Goal: Task Accomplishment & Management: Manage account settings

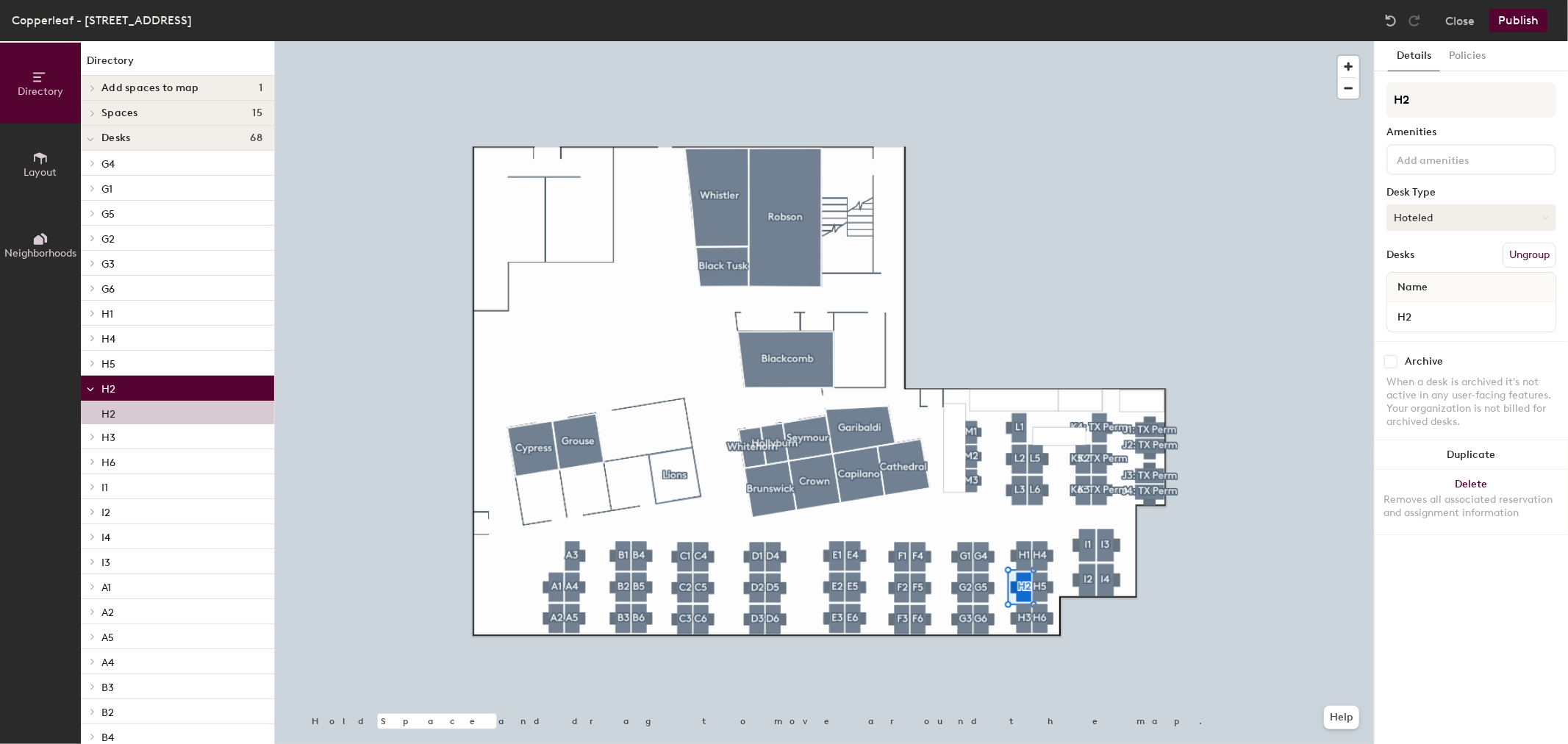
click at [1433, 219] on button "Hoteled" at bounding box center [1472, 217] width 170 height 26
click at [1435, 259] on div "Assigned" at bounding box center [1461, 263] width 147 height 22
click at [1423, 310] on input "H2" at bounding box center [1471, 316] width 162 height 21
click at [1424, 311] on input "H2" at bounding box center [1471, 316] width 162 height 21
click at [1511, 26] on button "Publish" at bounding box center [1518, 20] width 58 height 23
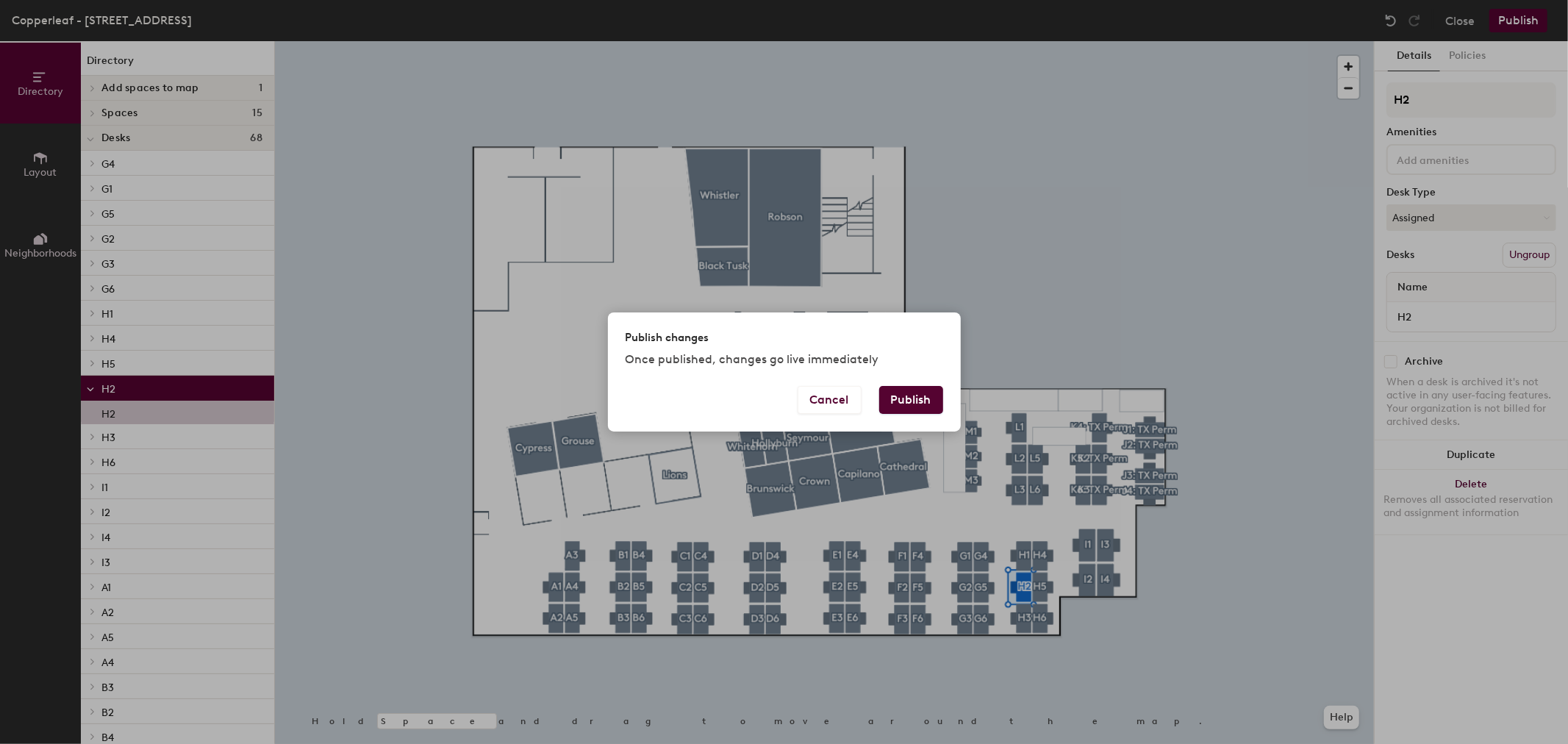
click at [897, 408] on button "Publish" at bounding box center [911, 400] width 64 height 28
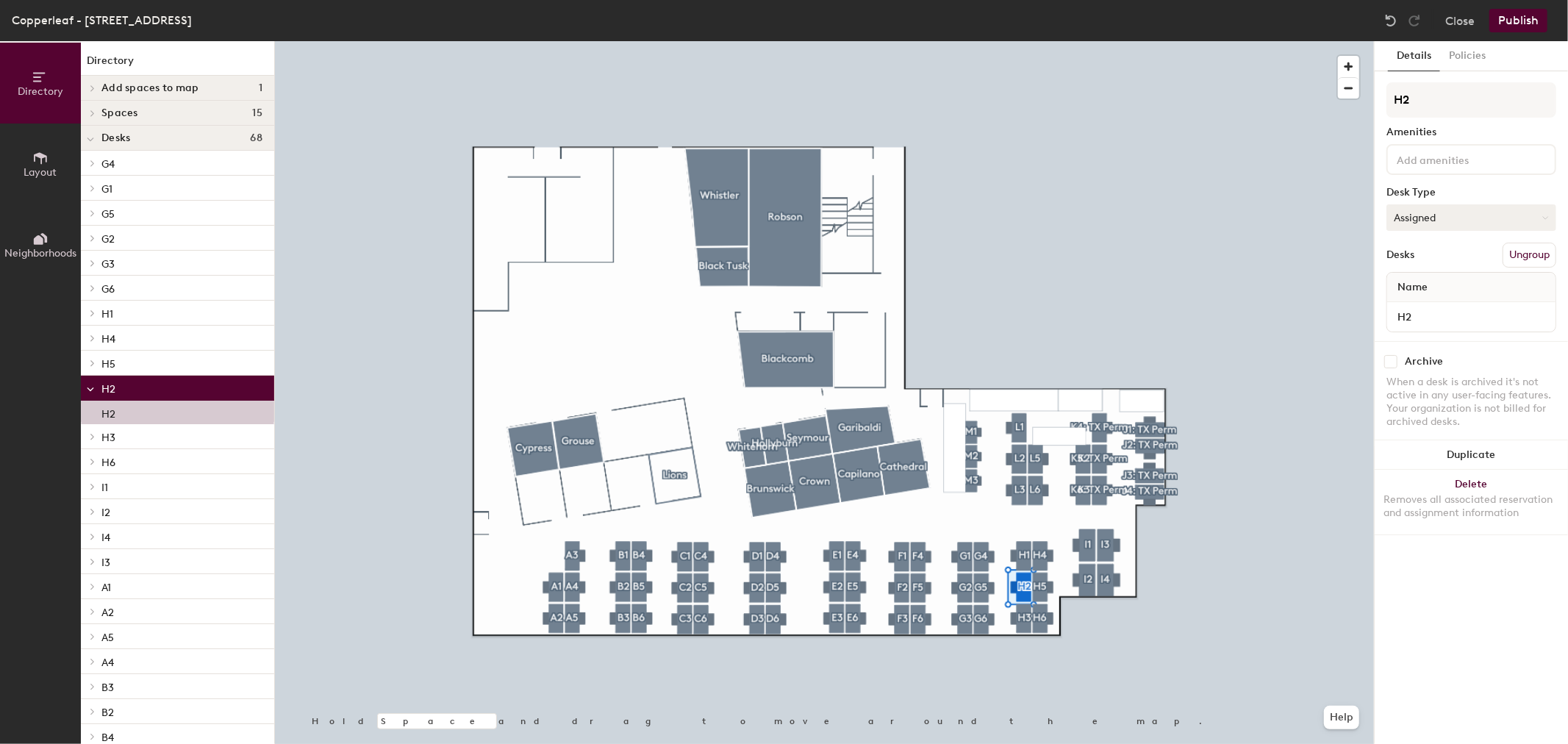
click at [1458, 211] on button "Assigned" at bounding box center [1472, 217] width 170 height 26
click at [1463, 52] on button "Policies" at bounding box center [1467, 56] width 54 height 30
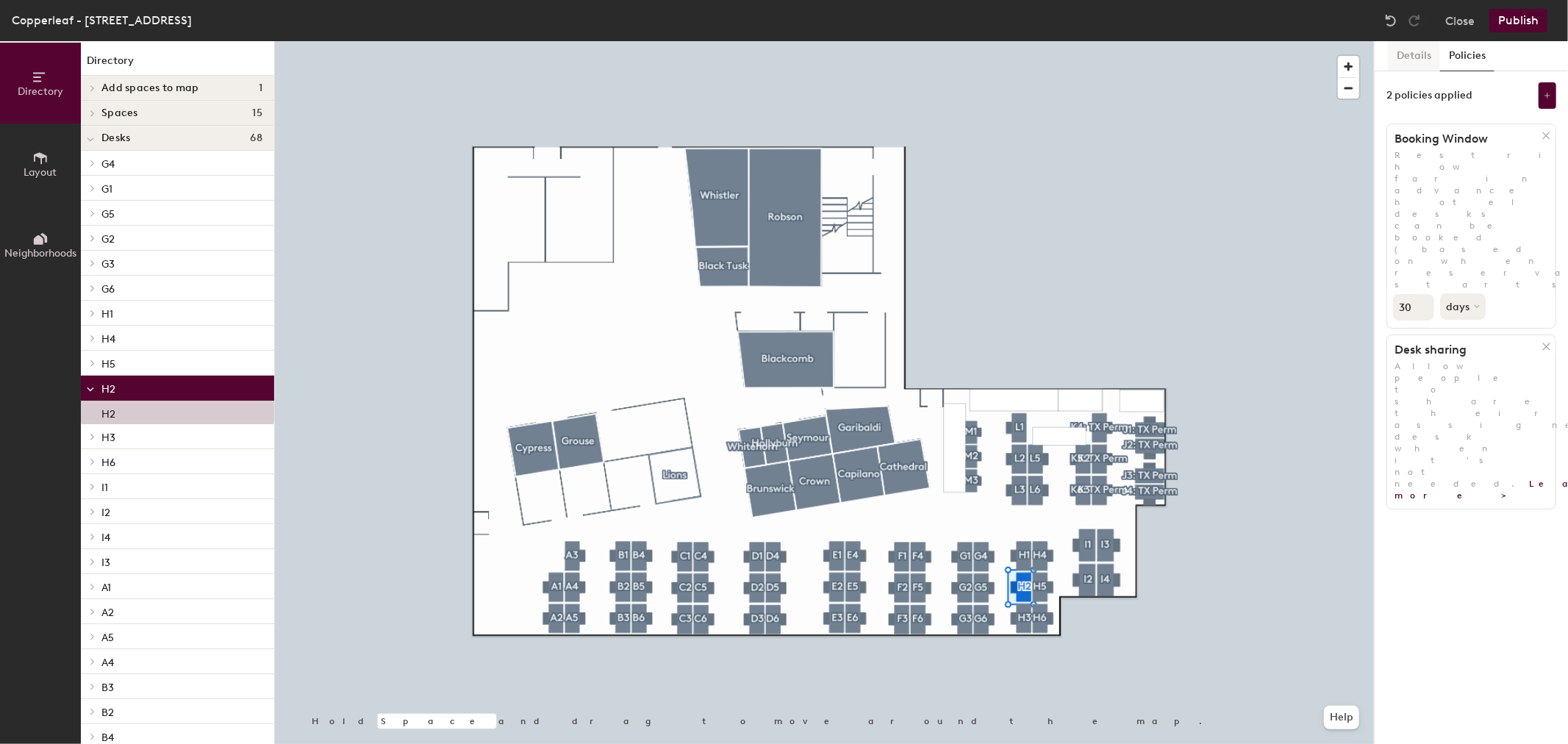
click at [1404, 60] on button "Details" at bounding box center [1414, 56] width 52 height 30
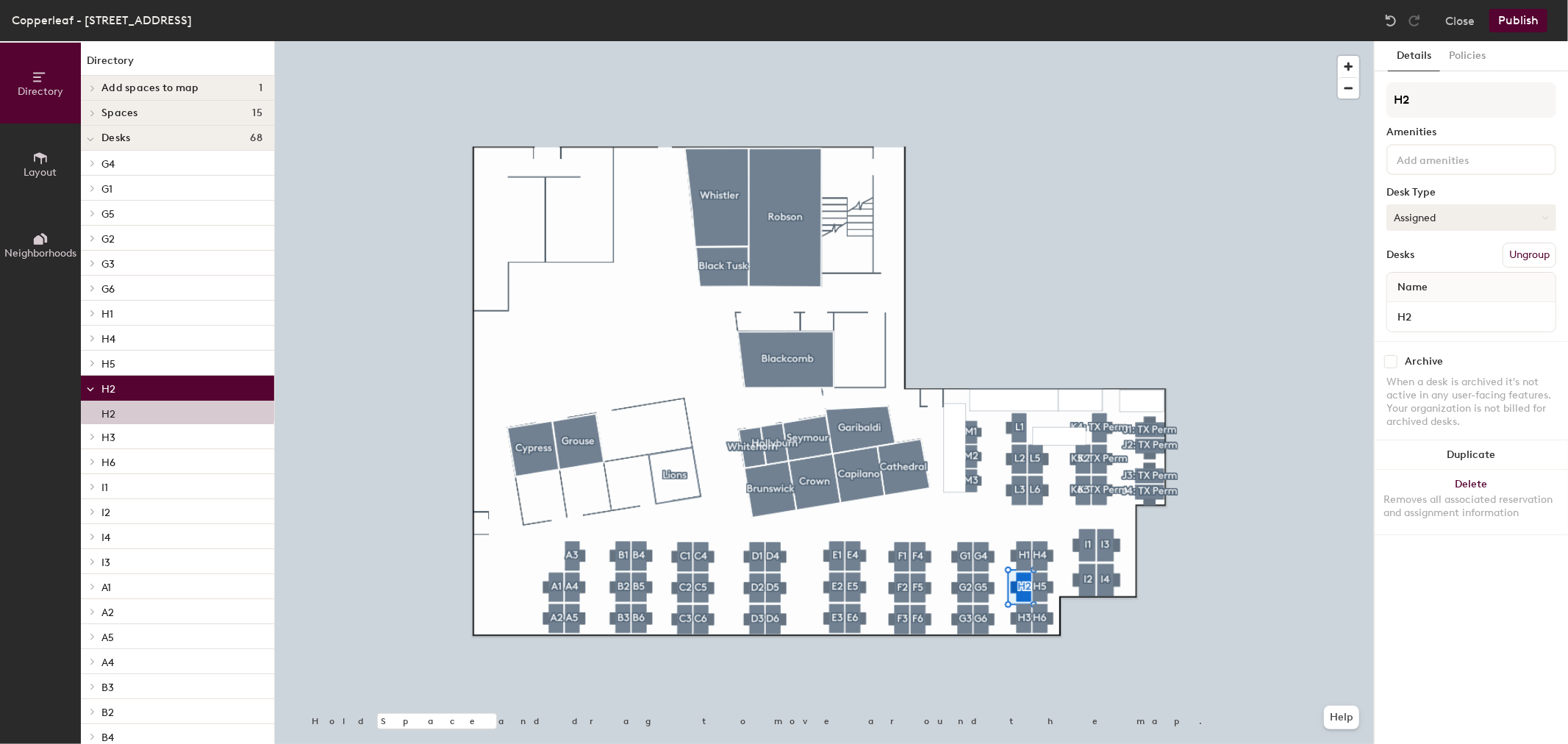
click at [1427, 216] on button "Assigned" at bounding box center [1472, 217] width 170 height 26
click at [1430, 259] on div "Assigned" at bounding box center [1461, 263] width 147 height 22
click at [1459, 313] on input "H2" at bounding box center [1471, 316] width 162 height 21
click at [1463, 317] on input "H2" at bounding box center [1471, 316] width 162 height 21
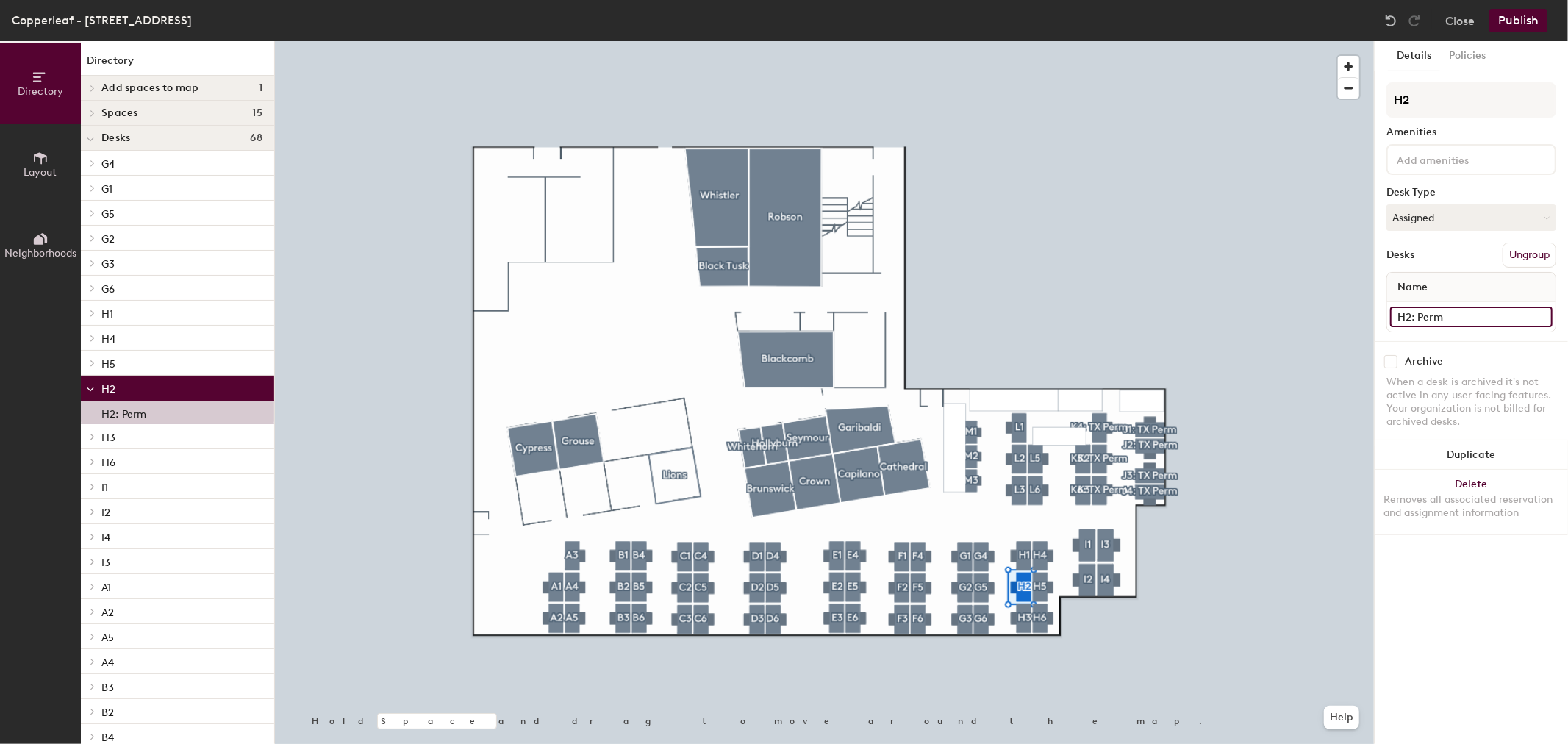
type input "H2: Perm"
click at [1511, 15] on button "Publish" at bounding box center [1518, 20] width 58 height 23
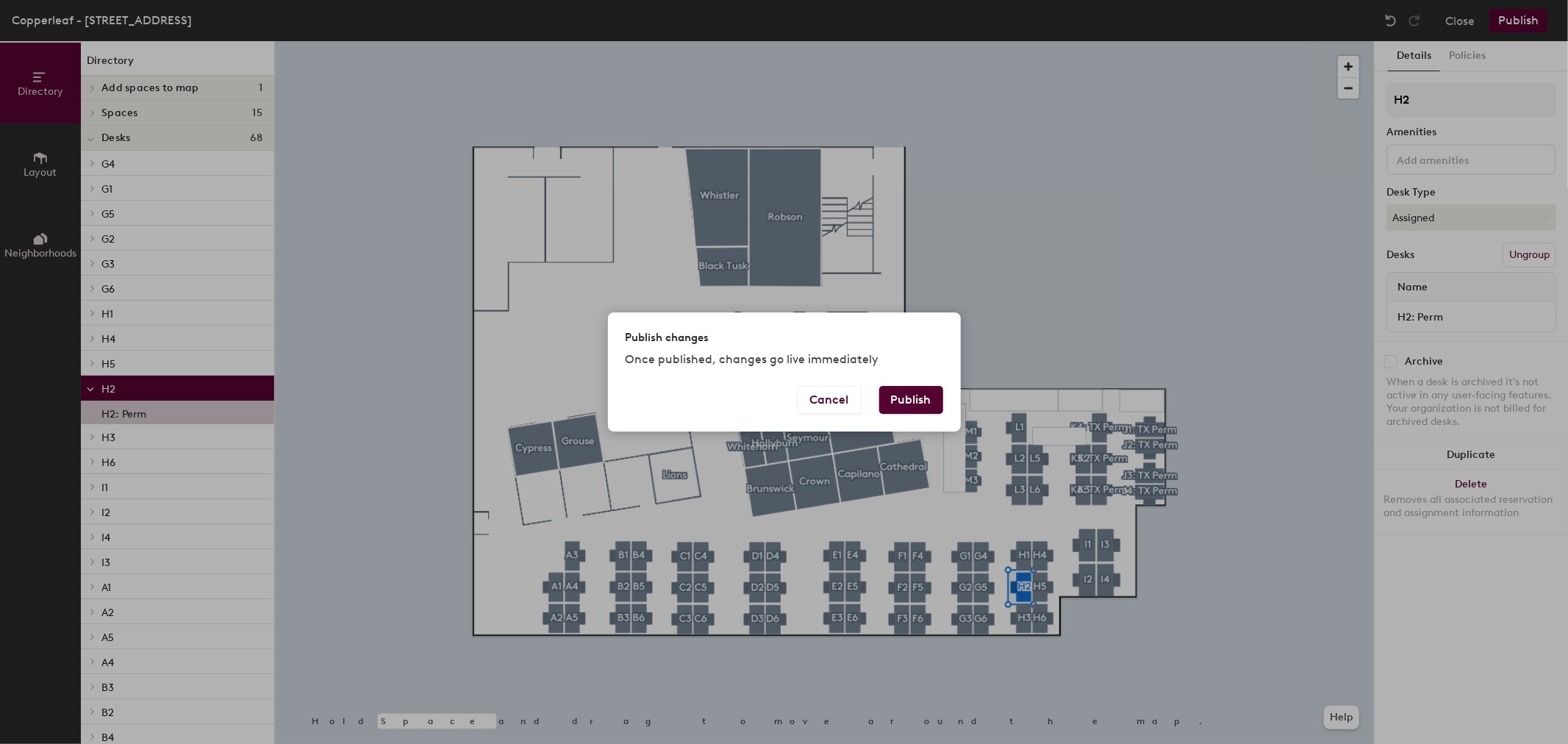
click at [928, 391] on button "Publish" at bounding box center [911, 400] width 64 height 28
